Goal: Navigation & Orientation: Find specific page/section

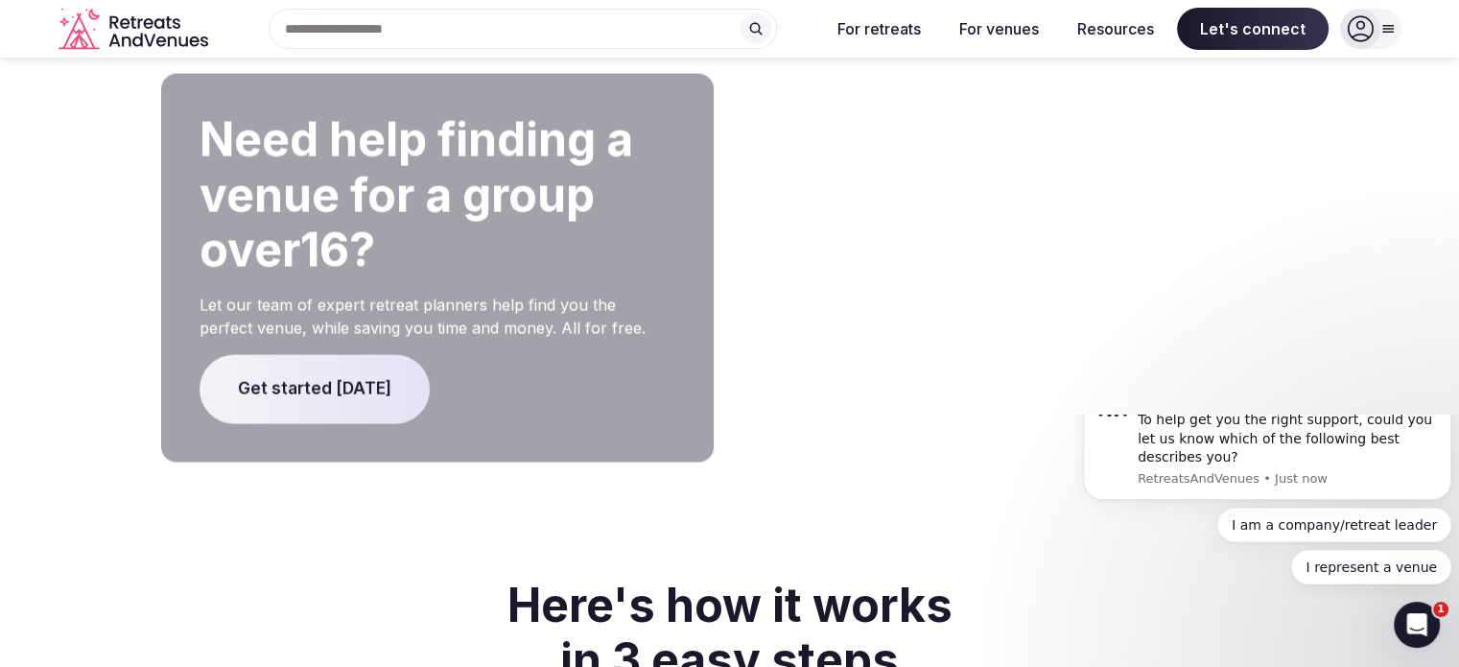
scroll to position [4125, 0]
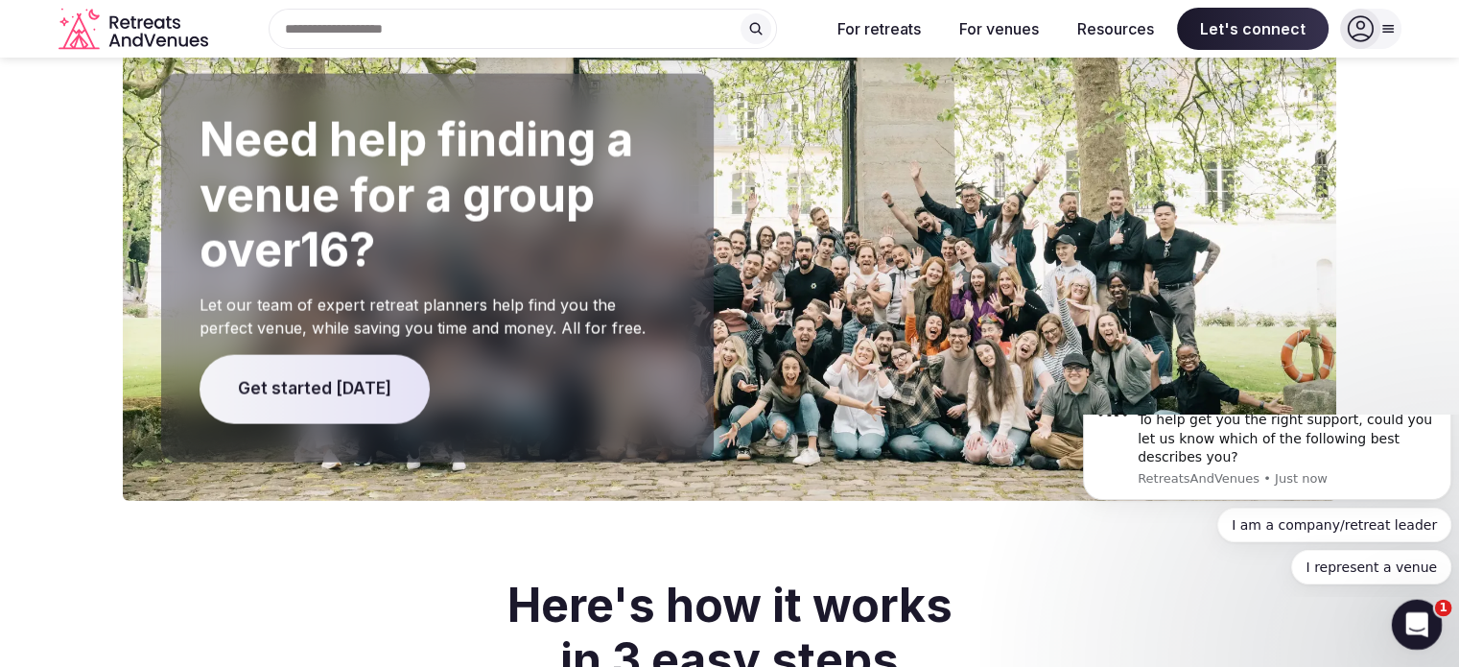
click at [1409, 624] on icon "Open Intercom Messenger" at bounding box center [1413, 621] width 13 height 15
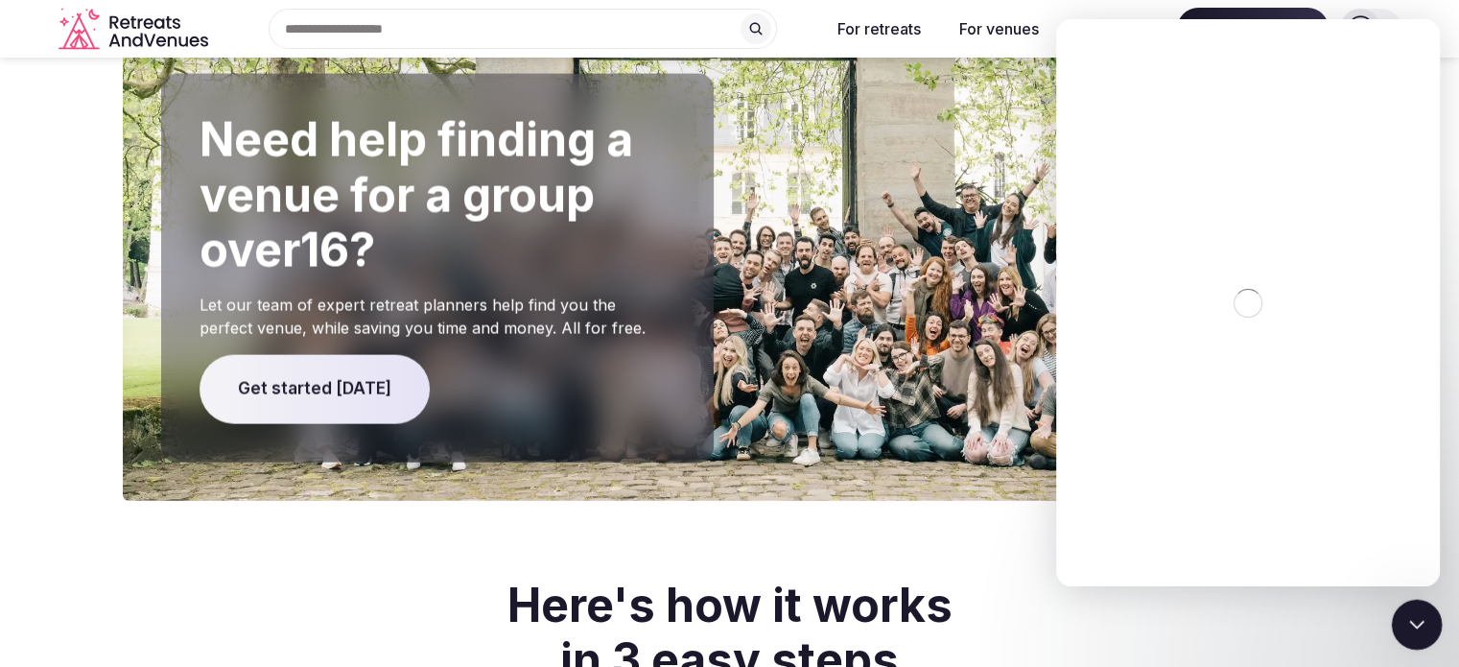
scroll to position [0, 0]
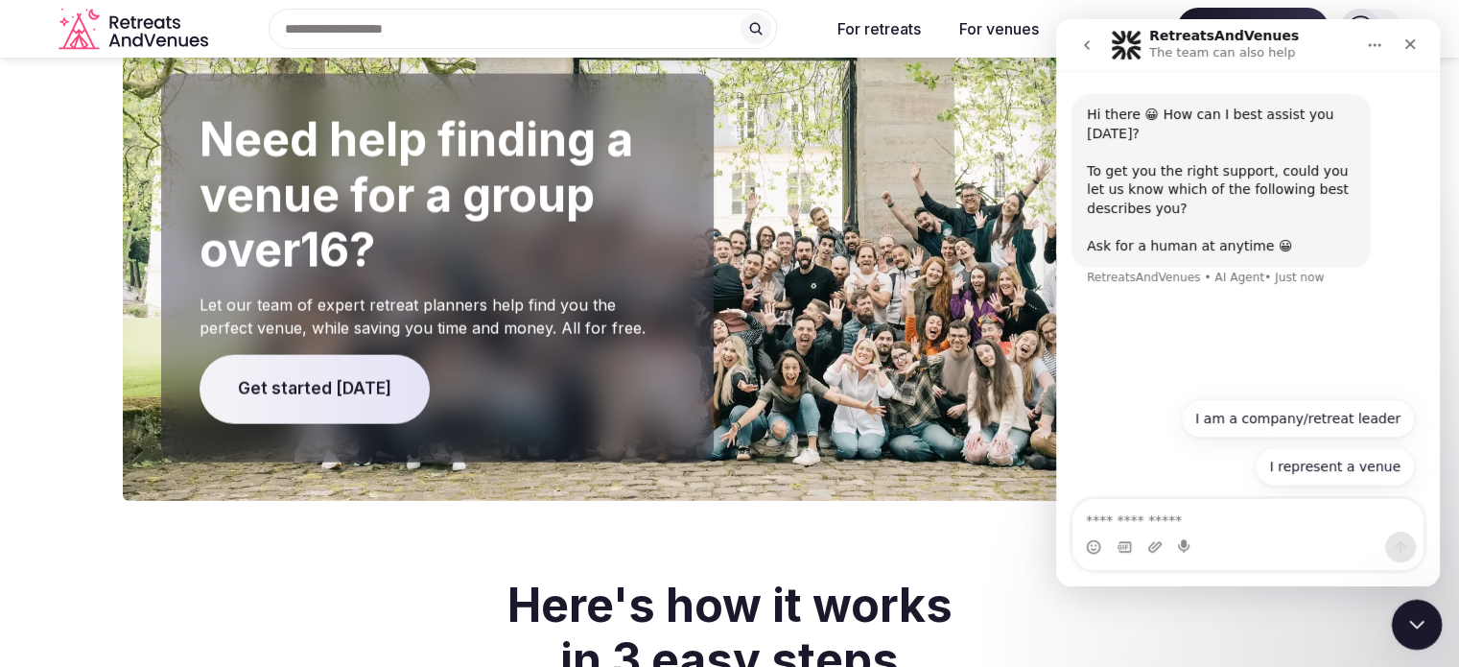
click at [1432, 647] on body "Recent searches [GEOGRAPHIC_DATA], [GEOGRAPHIC_DATA] [GEOGRAPHIC_DATA], [GEOGRA…" at bounding box center [729, 299] width 1459 height 8849
click at [710, 577] on h2 "Here's how it works in 3 easy steps" at bounding box center [730, 632] width 624 height 110
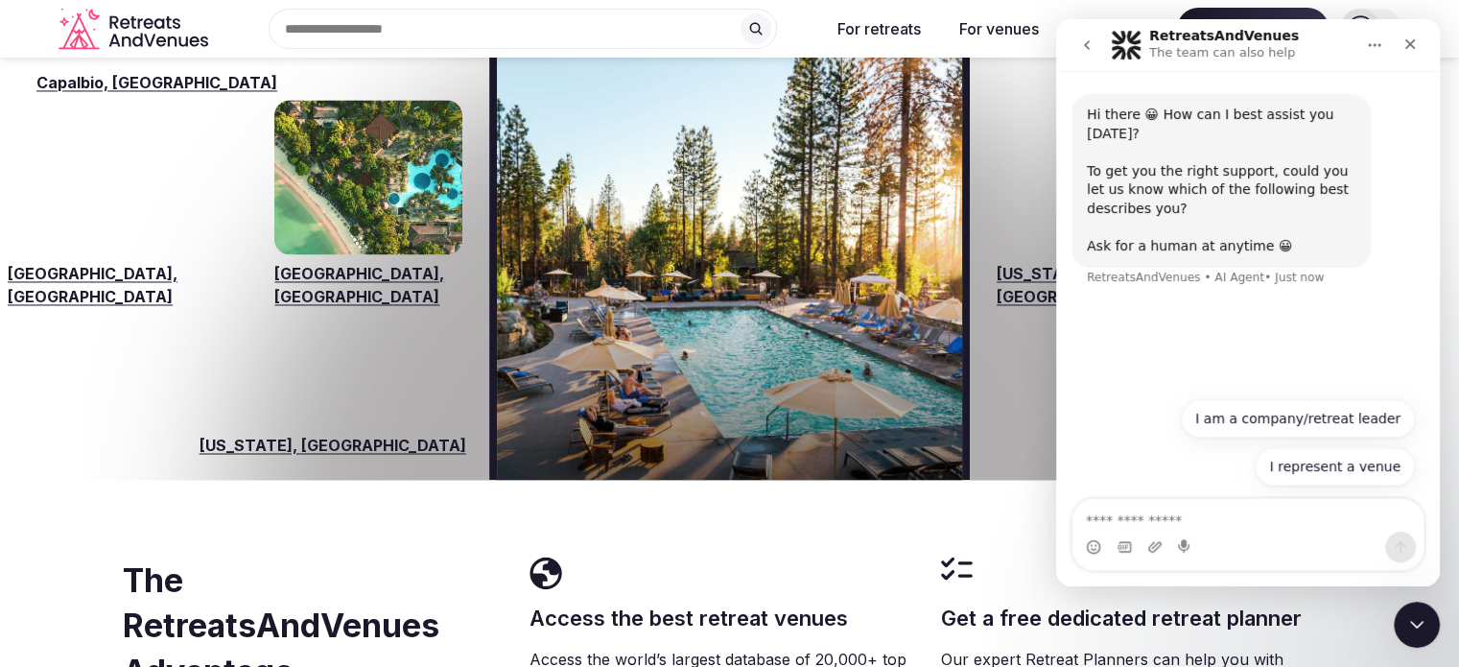
scroll to position [3070, 0]
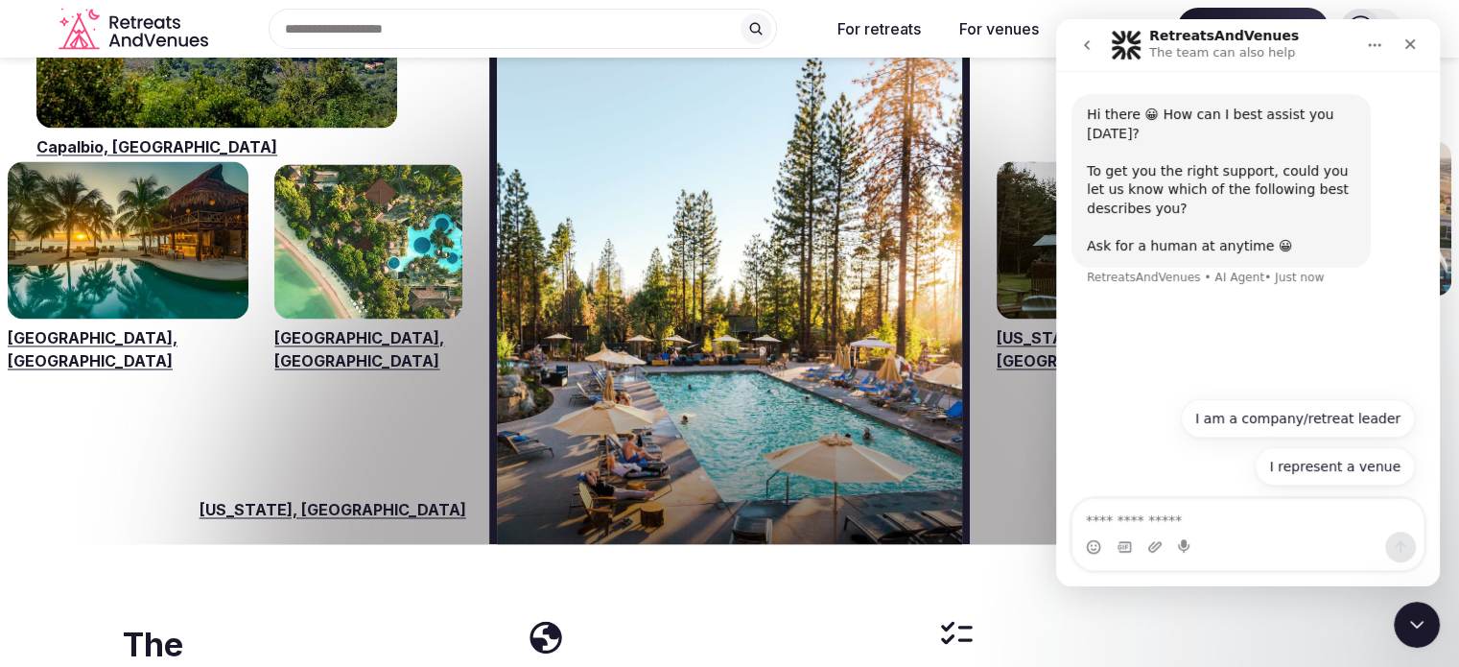
click at [1078, 47] on button "go back" at bounding box center [1087, 45] width 36 height 36
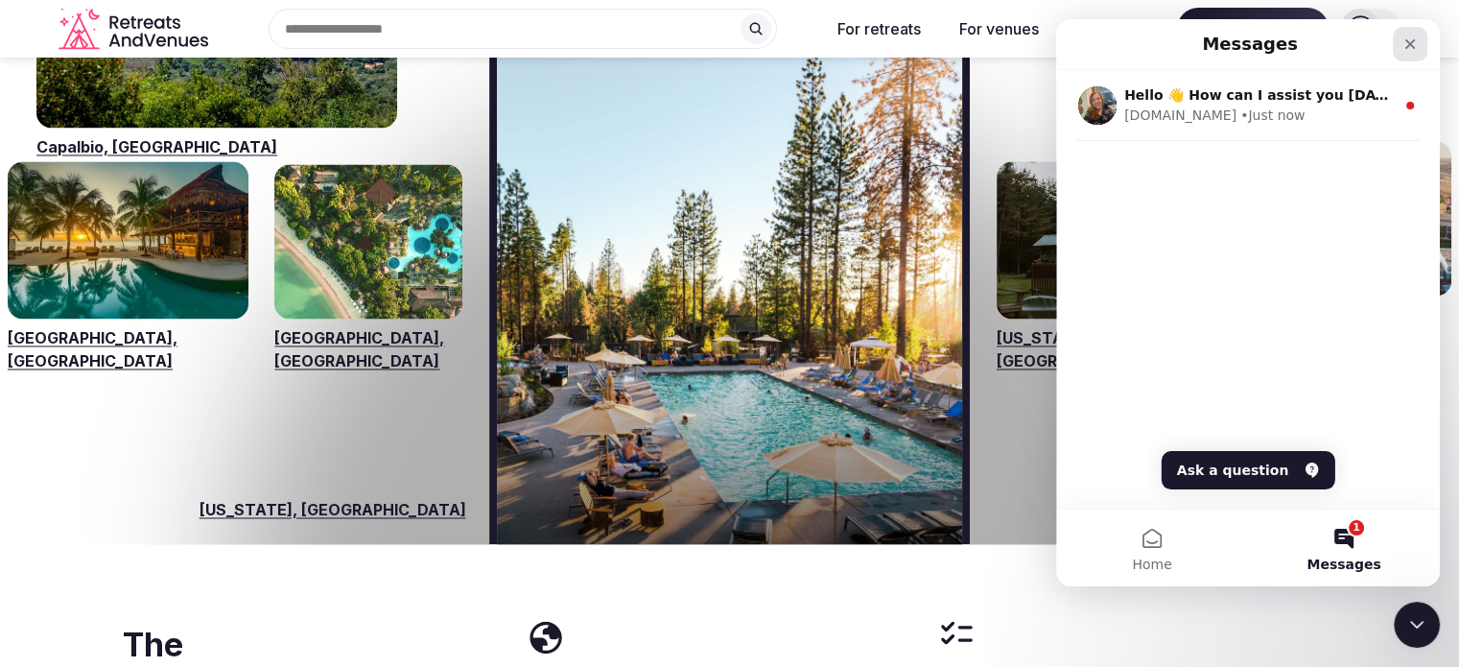
click at [1408, 49] on icon "Close" at bounding box center [1409, 43] width 15 height 15
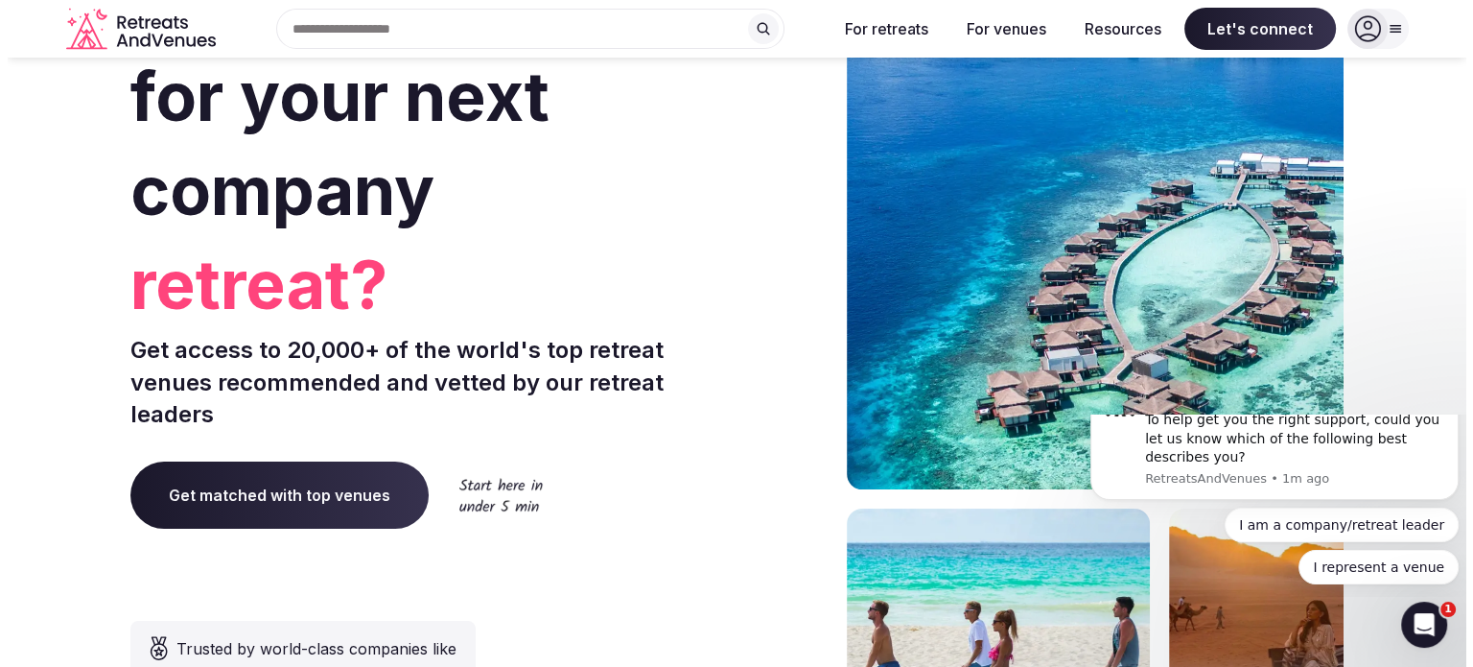
scroll to position [0, 0]
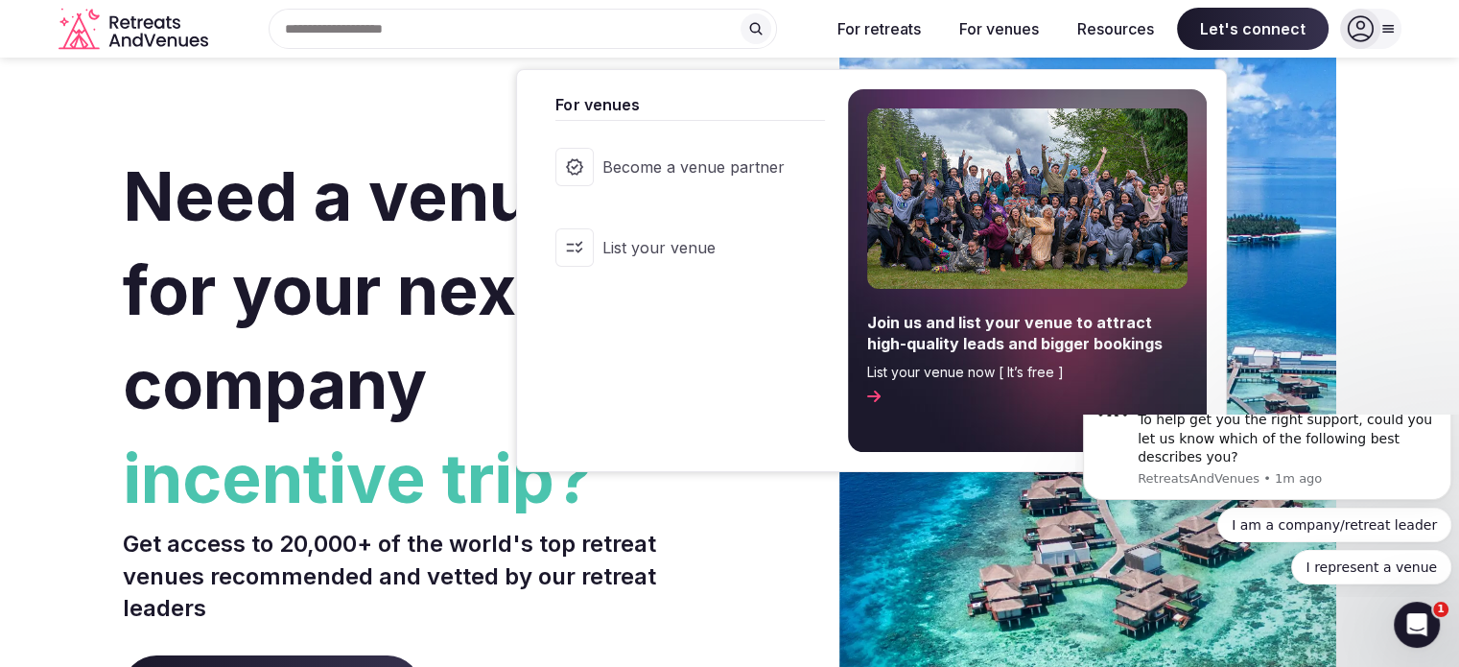
click at [719, 257] on span "List your venue" at bounding box center [692, 247] width 182 height 21
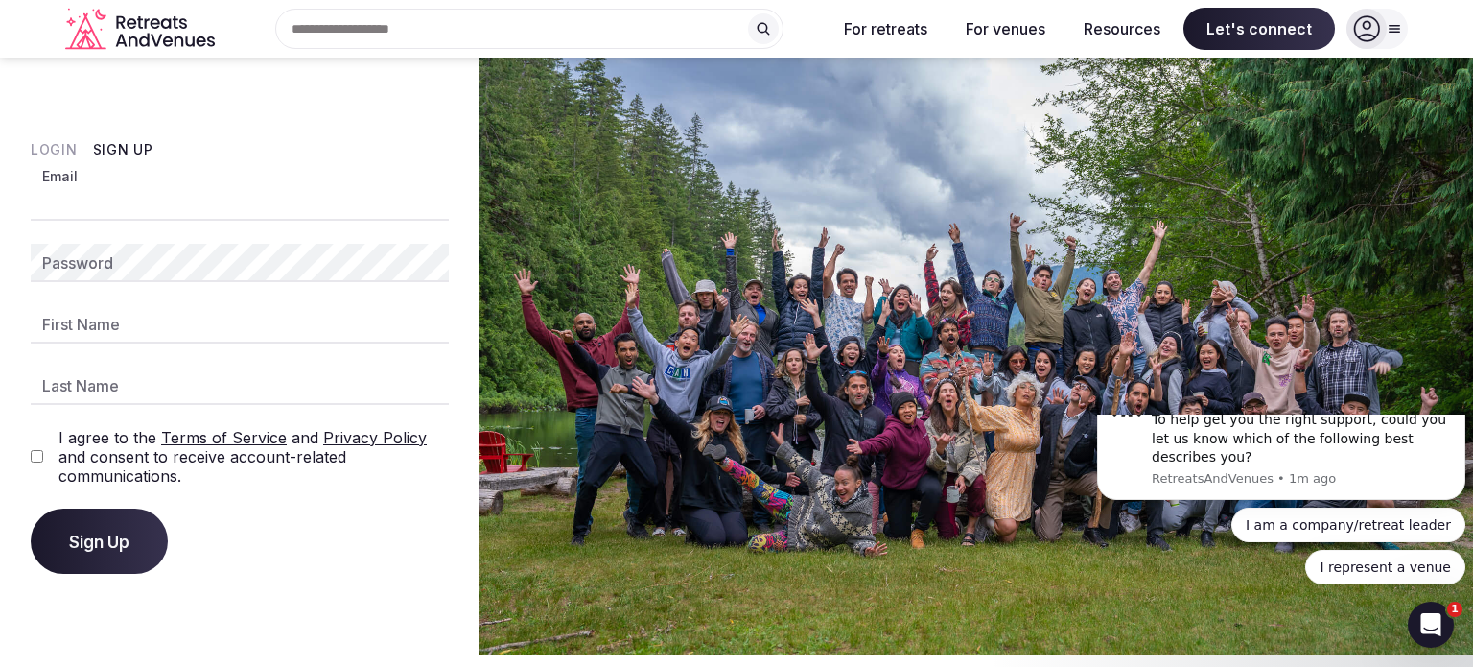
click at [107, 219] on input "Email" at bounding box center [240, 201] width 418 height 38
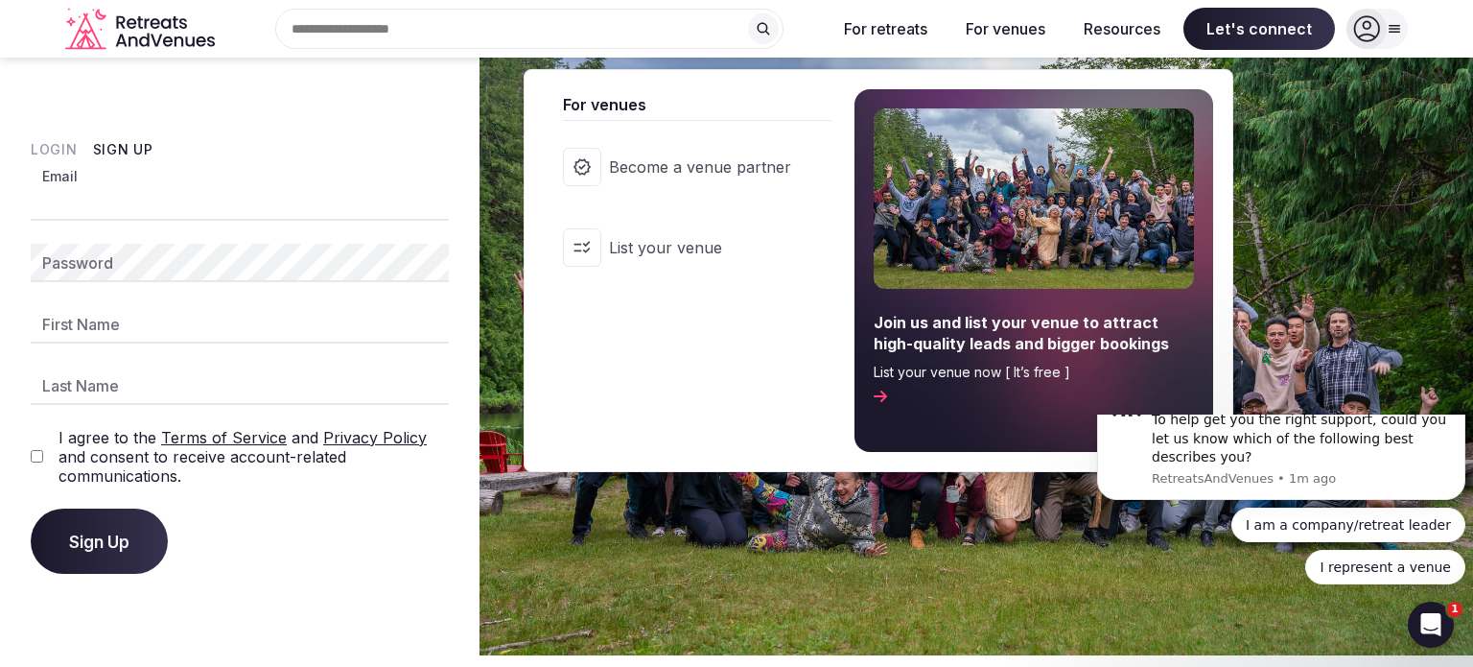
click at [987, 37] on button "For venues" at bounding box center [1006, 29] width 110 height 42
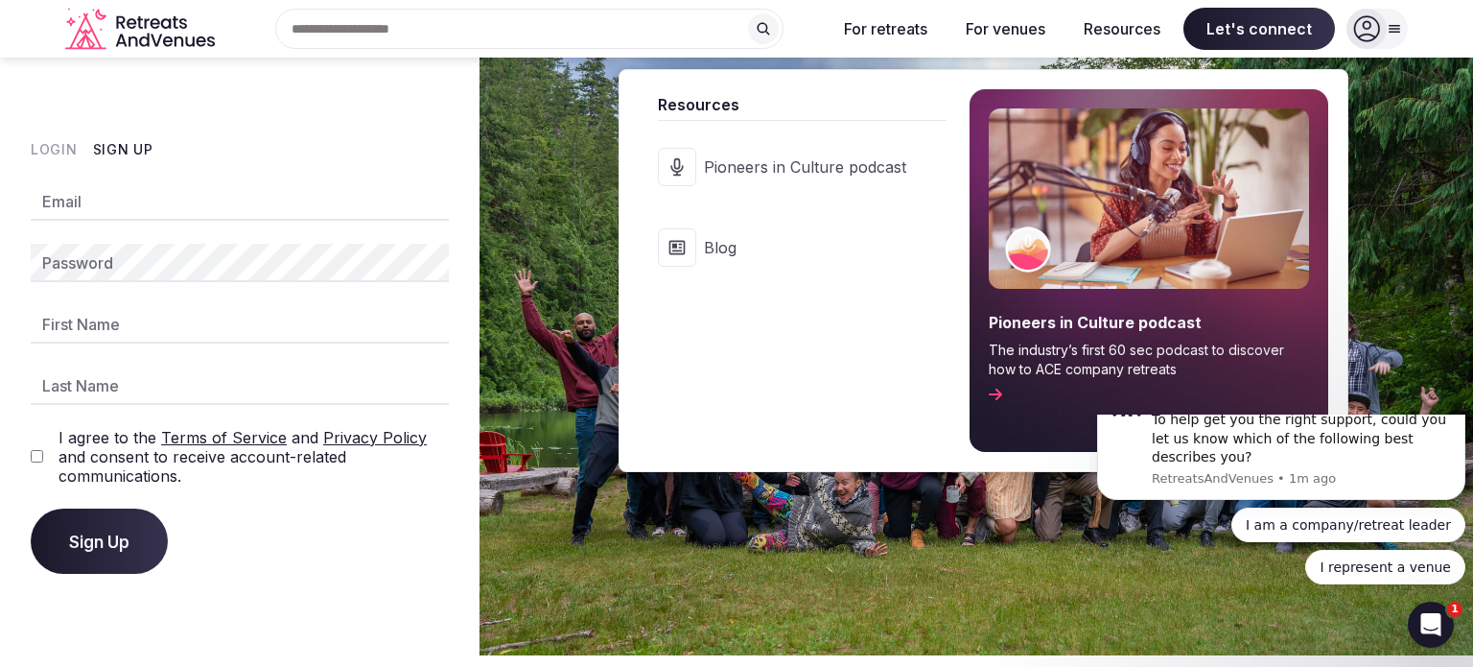
click at [1130, 32] on button "Resources" at bounding box center [1122, 29] width 107 height 42
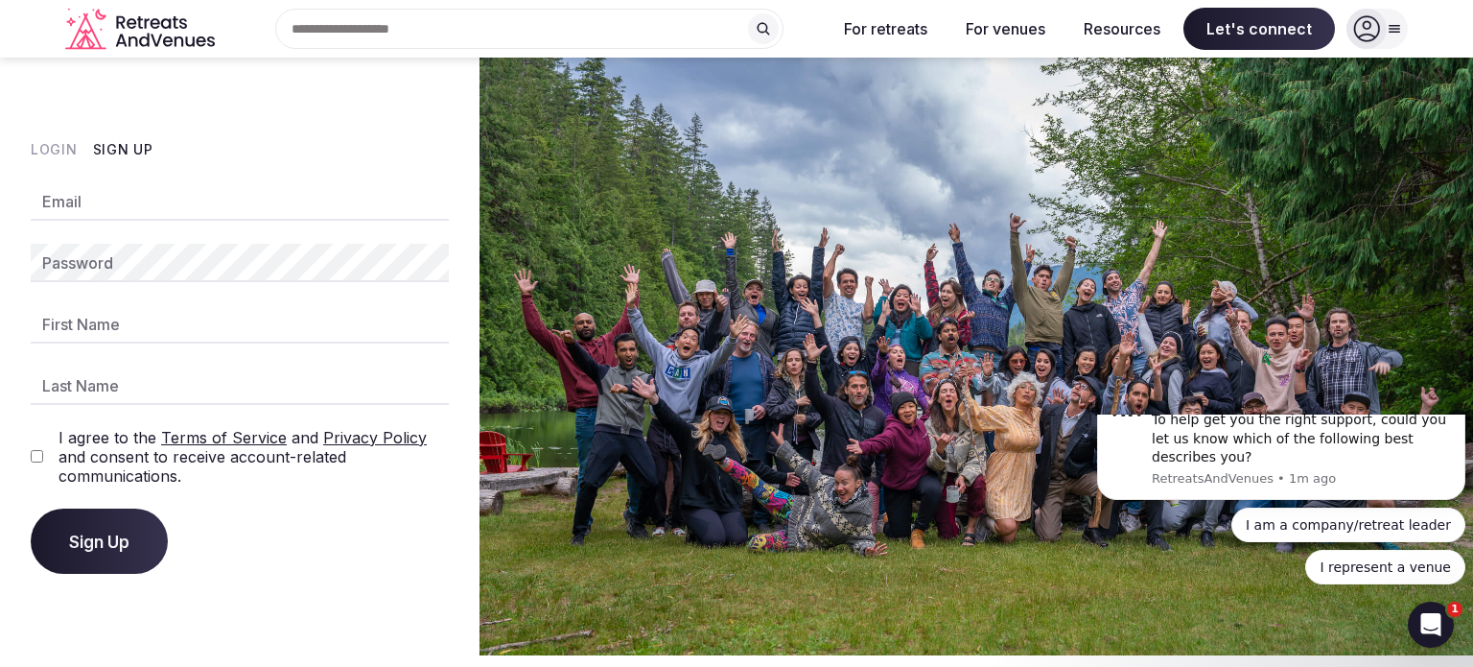
click at [1133, 34] on button "Resources" at bounding box center [1122, 29] width 107 height 42
click at [613, 14] on input "text" at bounding box center [529, 29] width 508 height 40
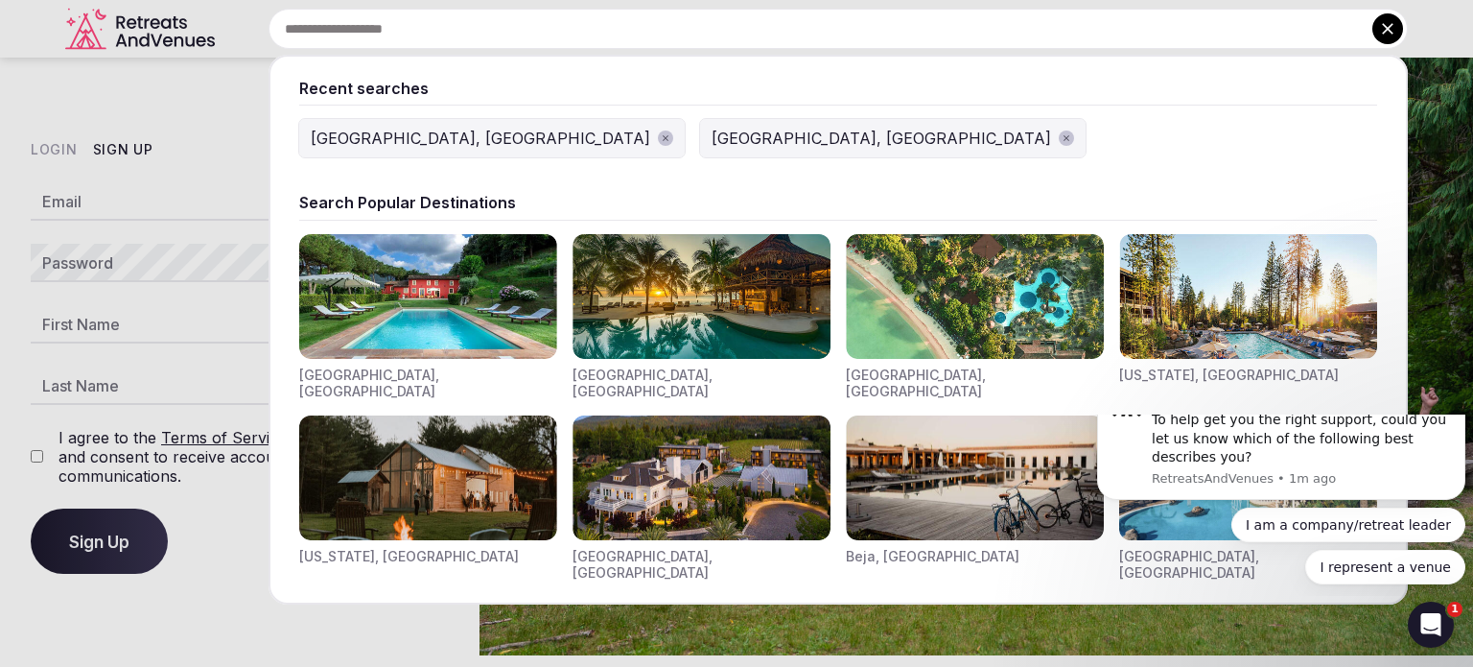
click at [1062, 136] on icon "button" at bounding box center [1067, 138] width 10 height 10
click at [397, 128] on div "[GEOGRAPHIC_DATA], [GEOGRAPHIC_DATA]" at bounding box center [481, 138] width 340 height 23
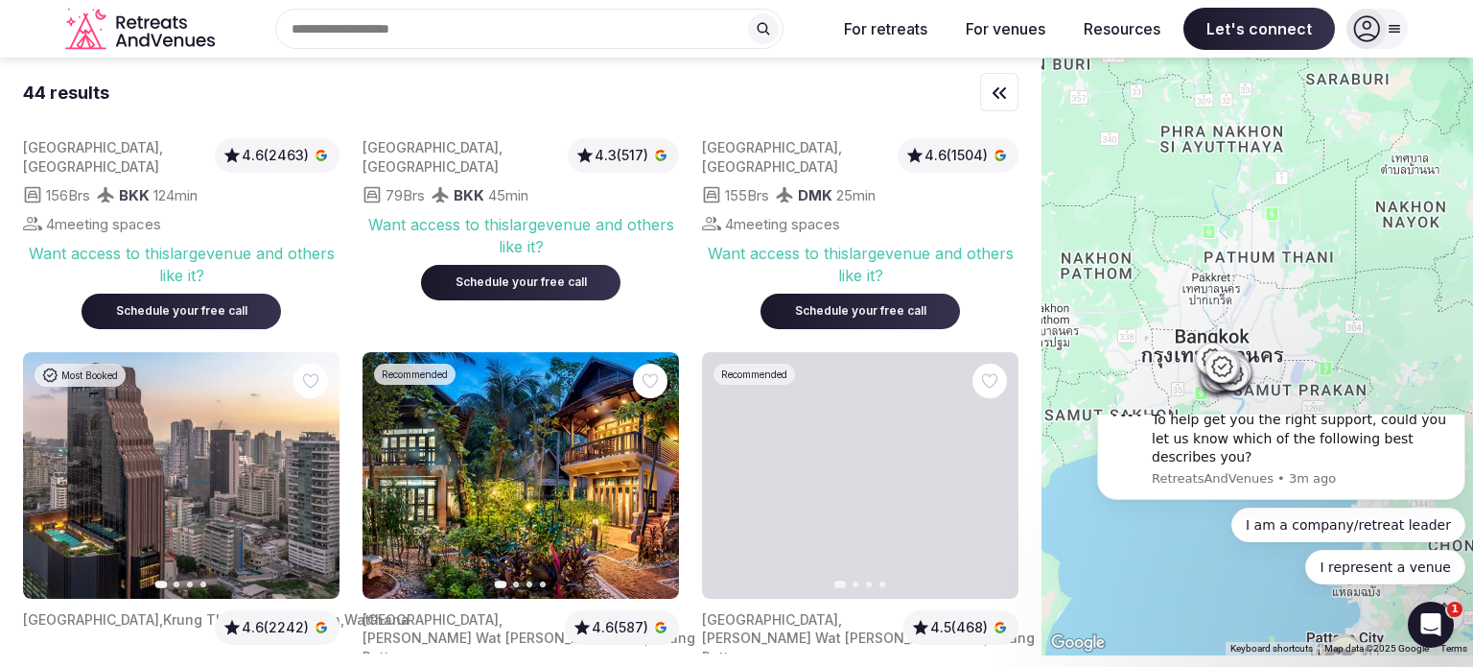
scroll to position [863, 0]
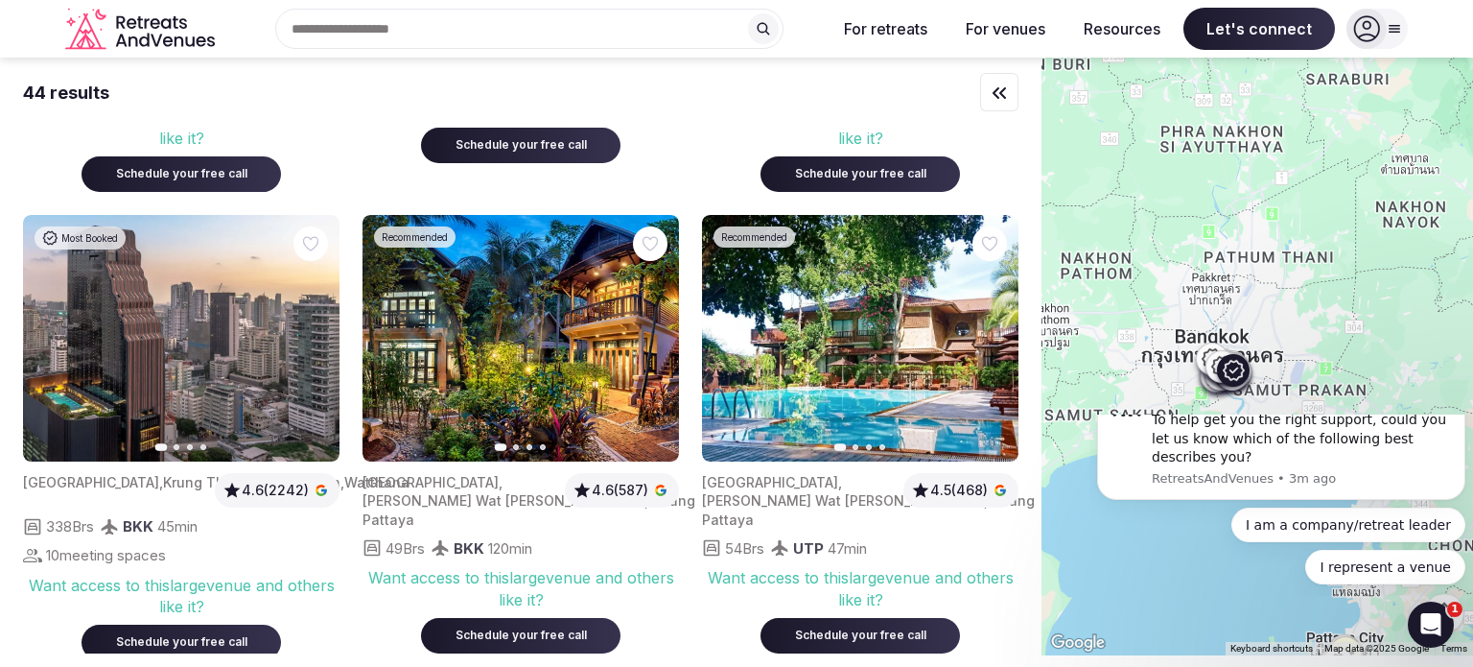
click at [280, 507] on div "[GEOGRAPHIC_DATA] , [GEOGRAPHIC_DATA] , Watthana 4.6 (2242)" at bounding box center [181, 490] width 317 height 35
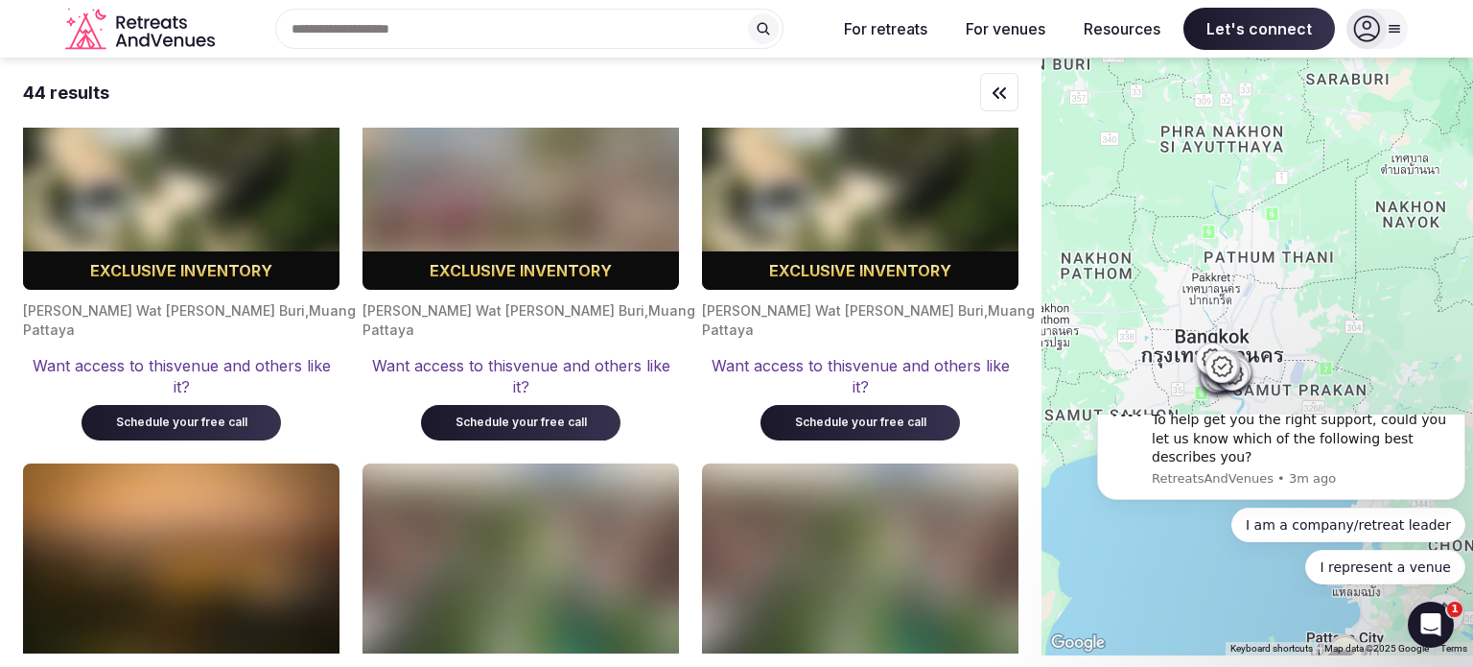
scroll to position [3837, 0]
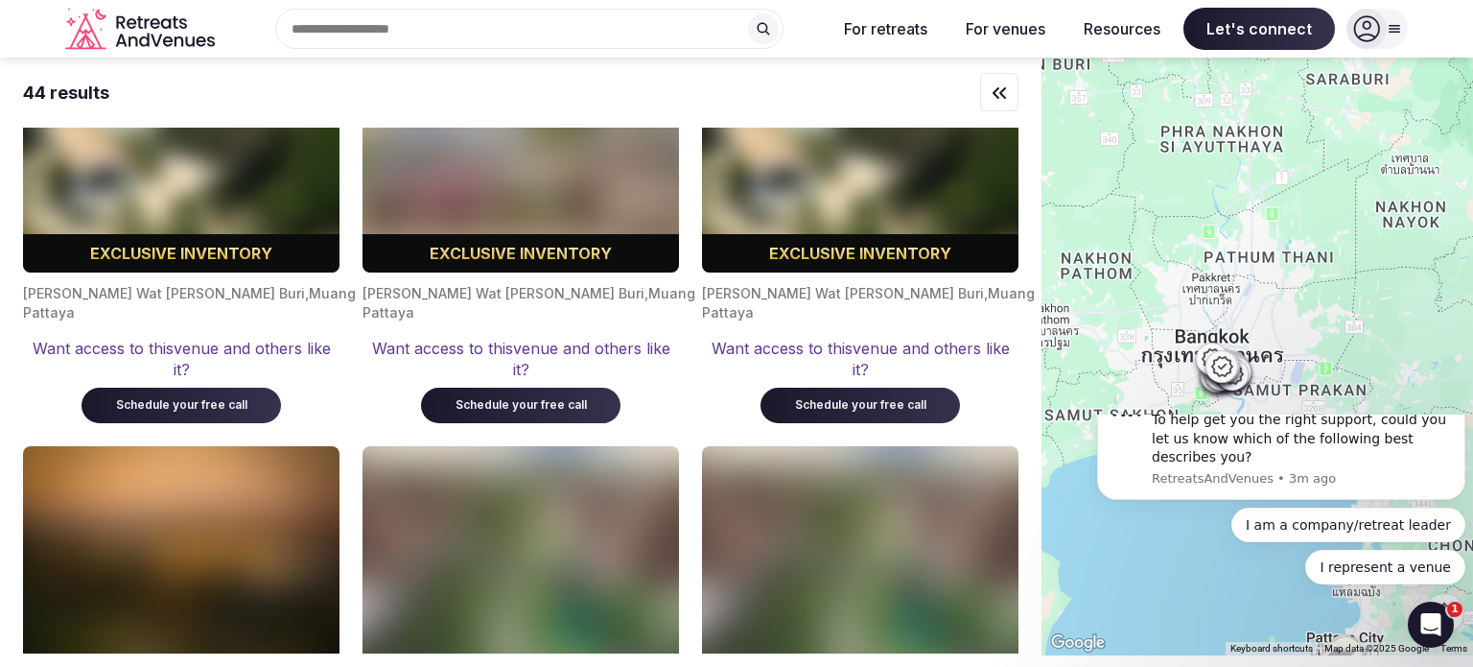
click at [875, 381] on div "Want access to this venue and others like it?" at bounding box center [860, 359] width 317 height 43
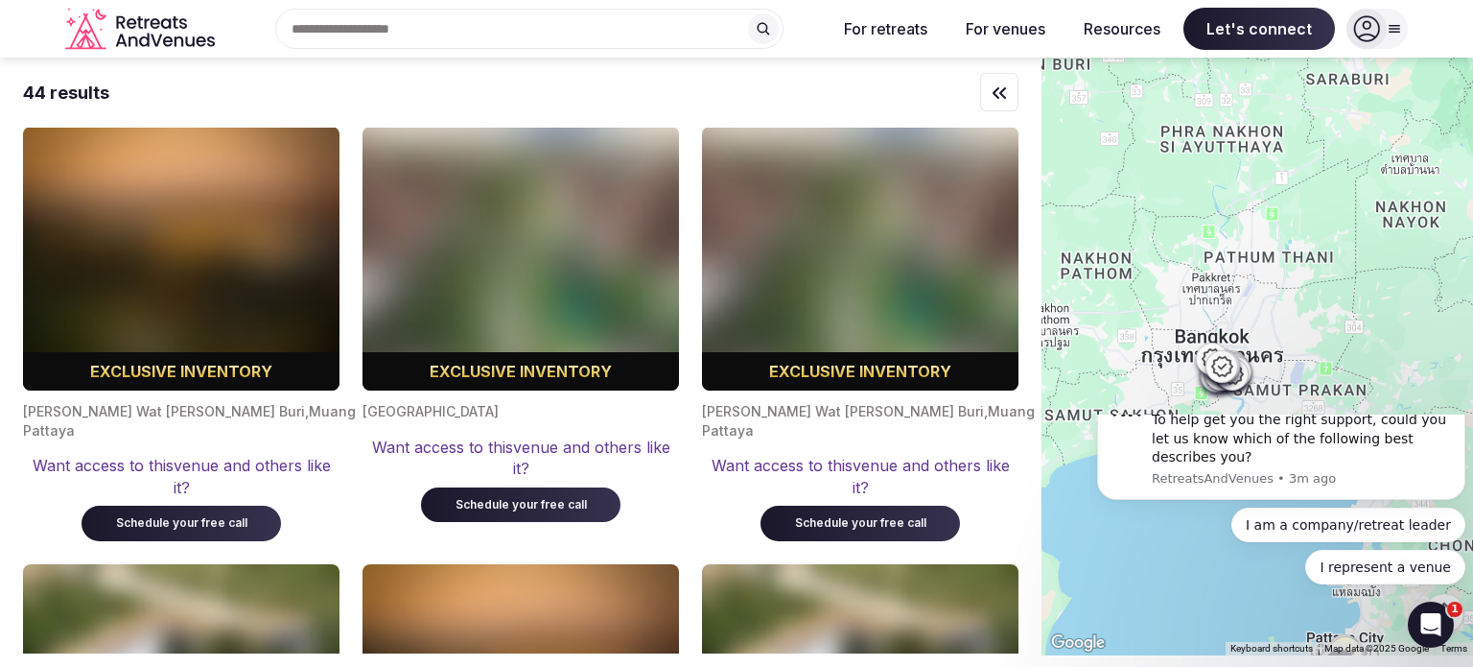
scroll to position [4221, 0]
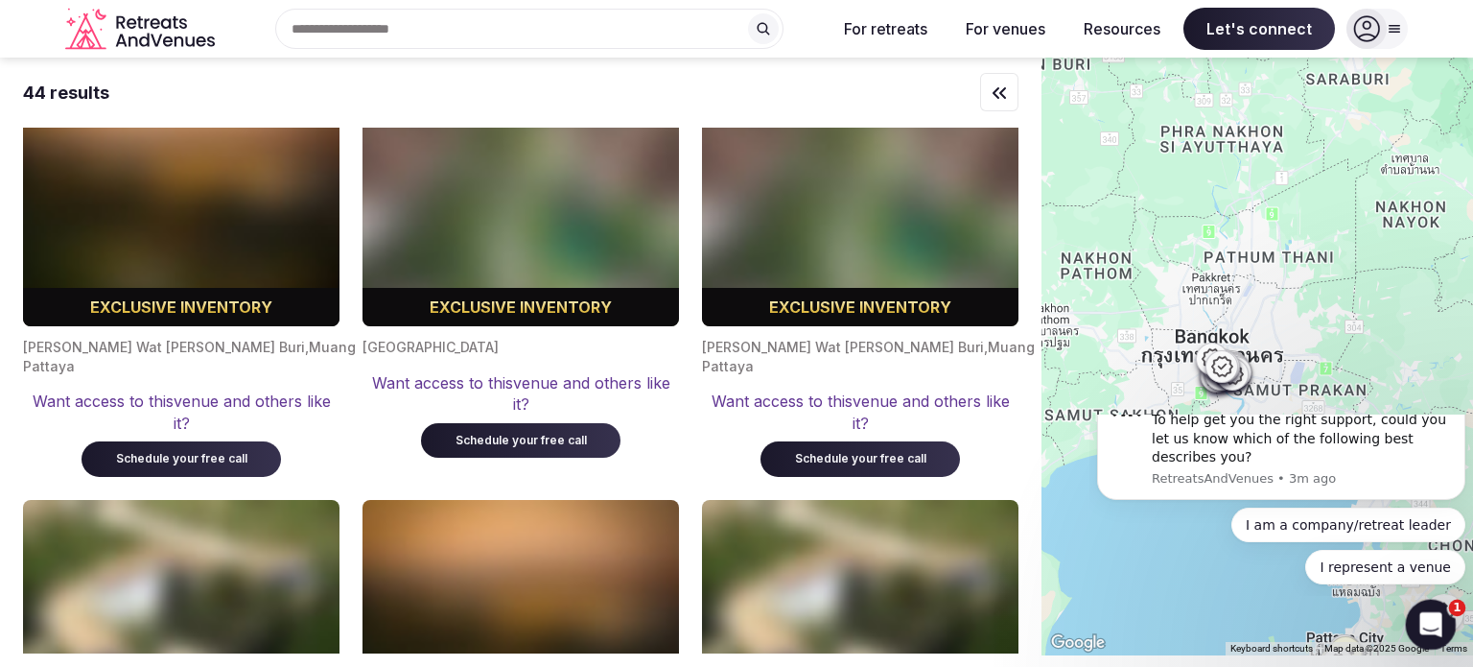
click at [1428, 611] on icon "Open Intercom Messenger" at bounding box center [1429, 622] width 32 height 32
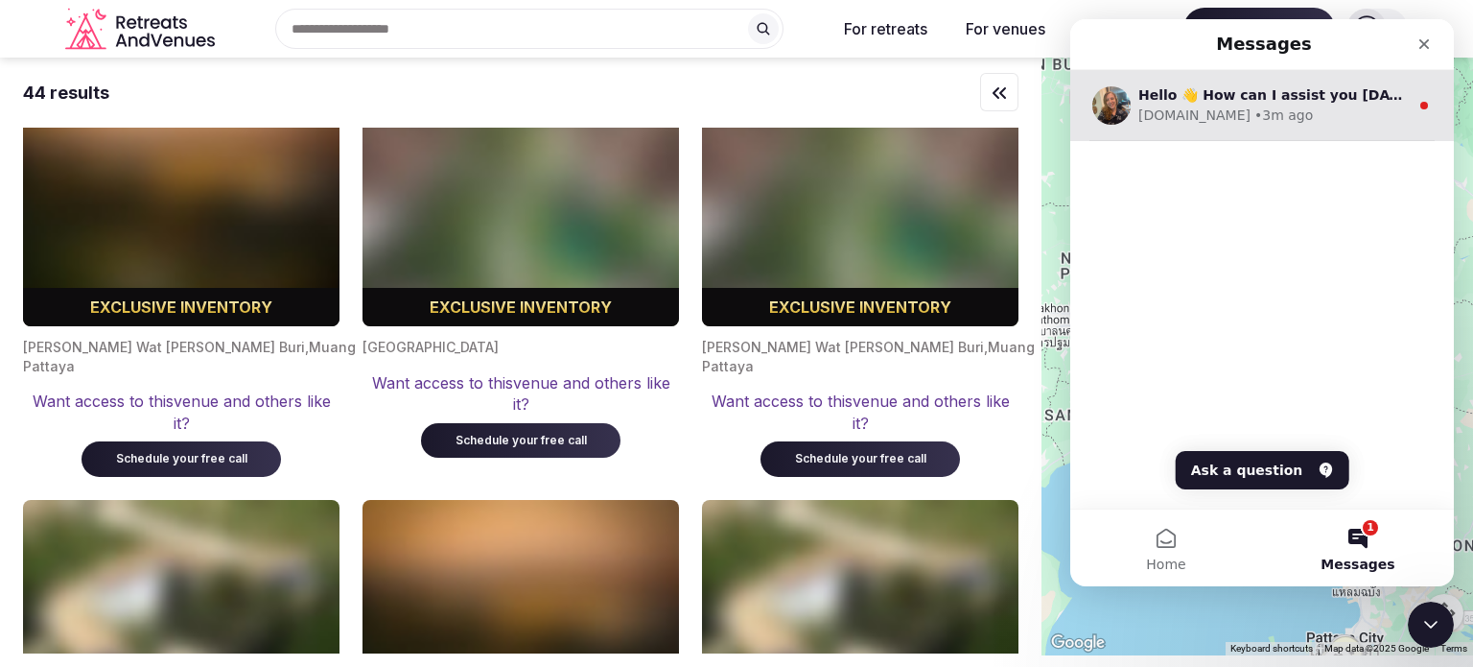
click at [1347, 108] on div "[DOMAIN_NAME] • 3m ago" at bounding box center [1274, 116] width 271 height 20
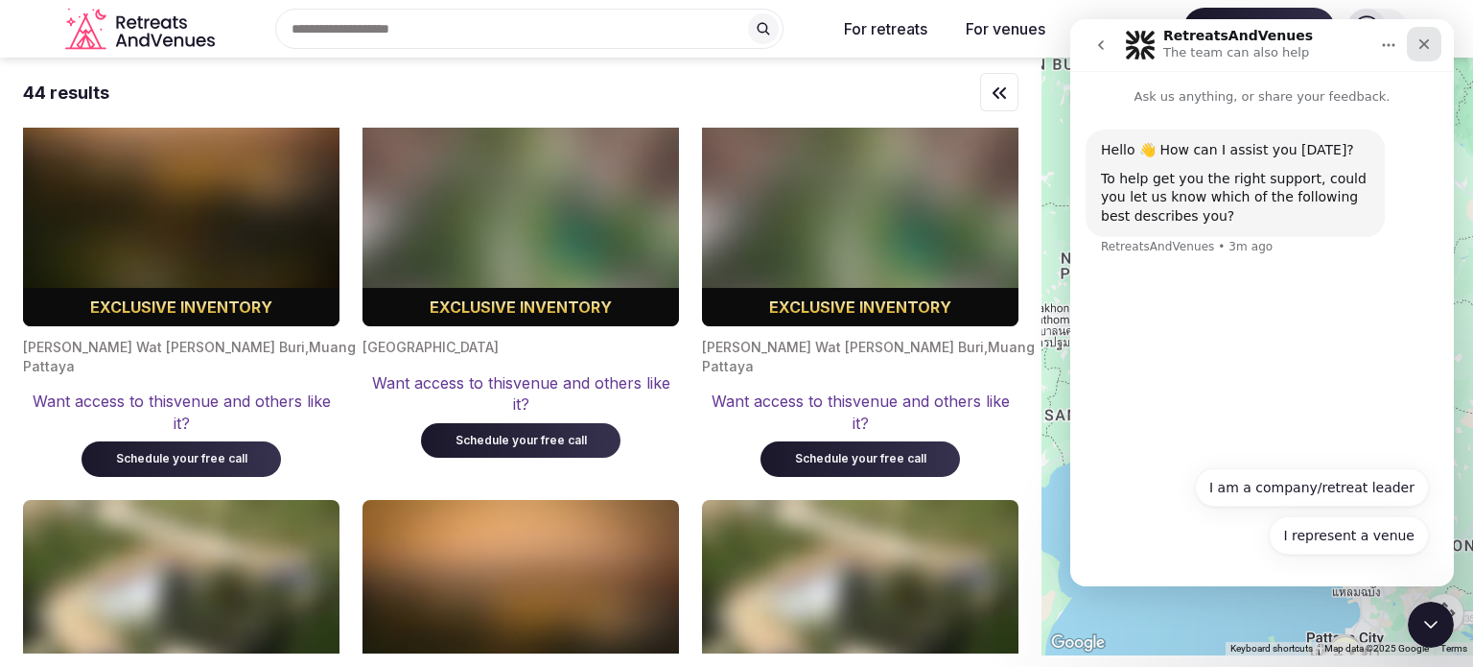
click at [1415, 31] on div "Close" at bounding box center [1424, 44] width 35 height 35
